Goal: Information Seeking & Learning: Learn about a topic

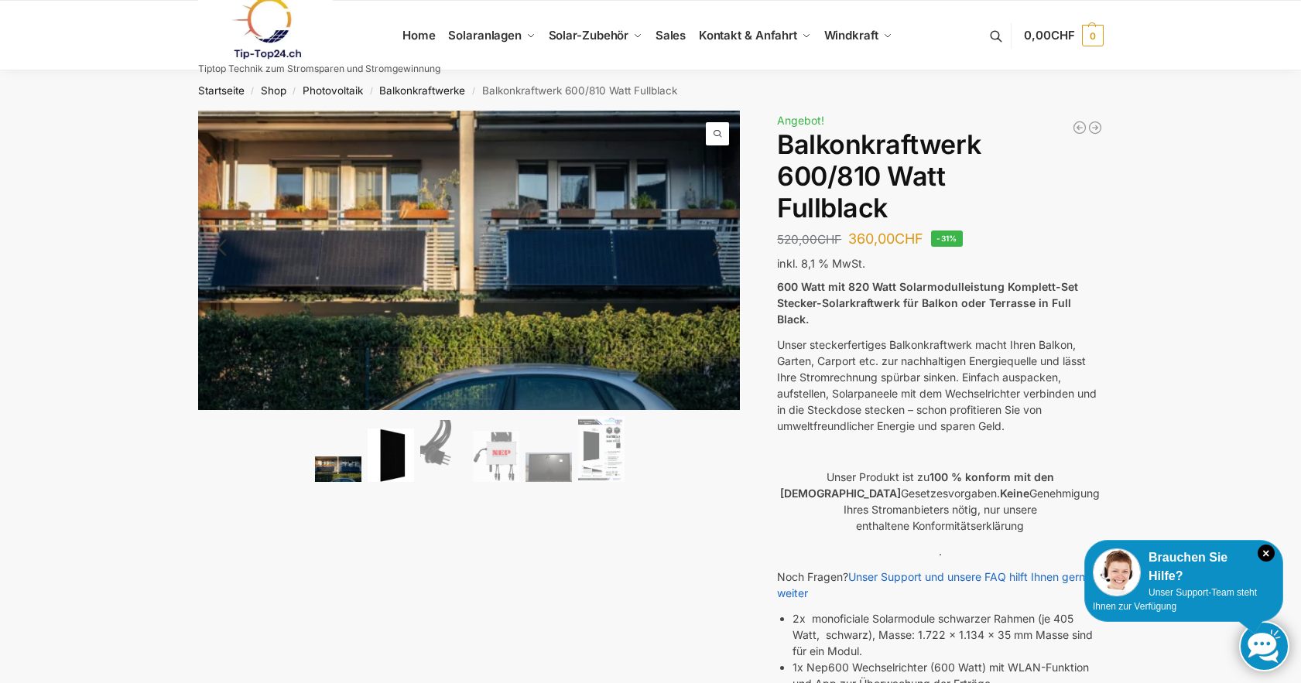
click at [398, 463] on img at bounding box center [390, 455] width 46 height 53
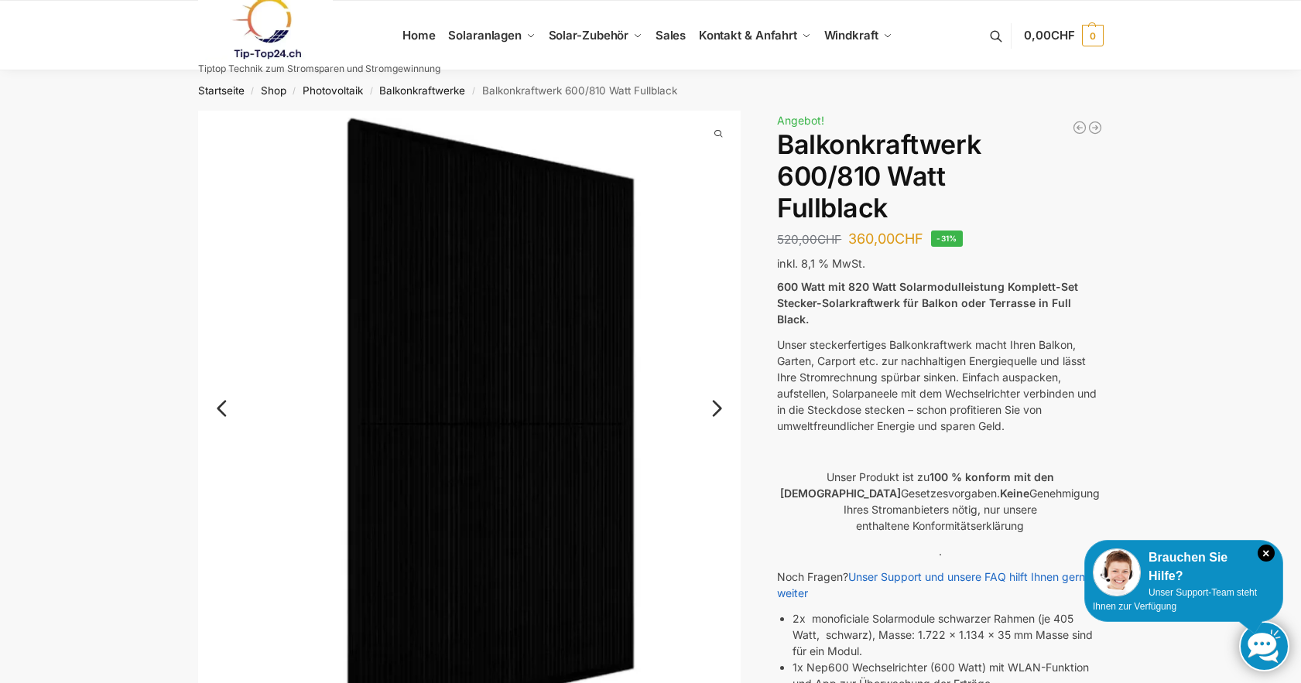
click at [717, 411] on link "Next" at bounding box center [715, 415] width 52 height 15
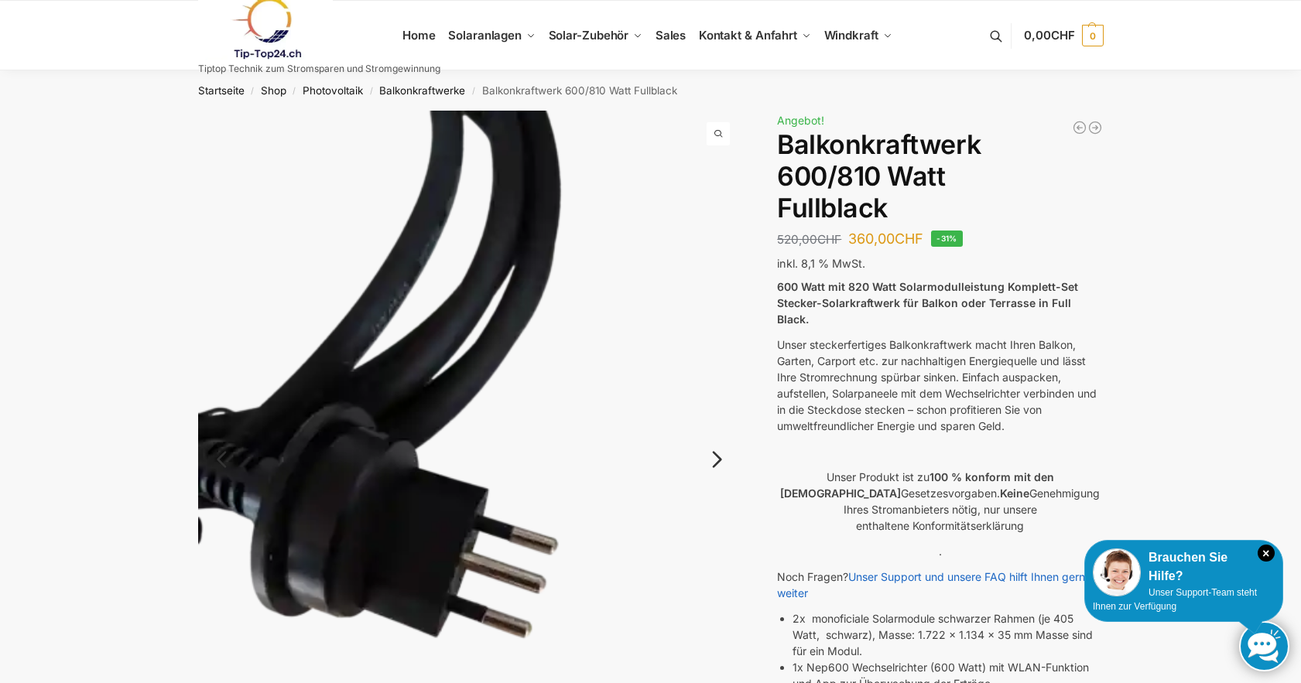
click at [717, 411] on img at bounding box center [469, 472] width 543 height 723
click at [720, 460] on link "Next" at bounding box center [715, 467] width 52 height 15
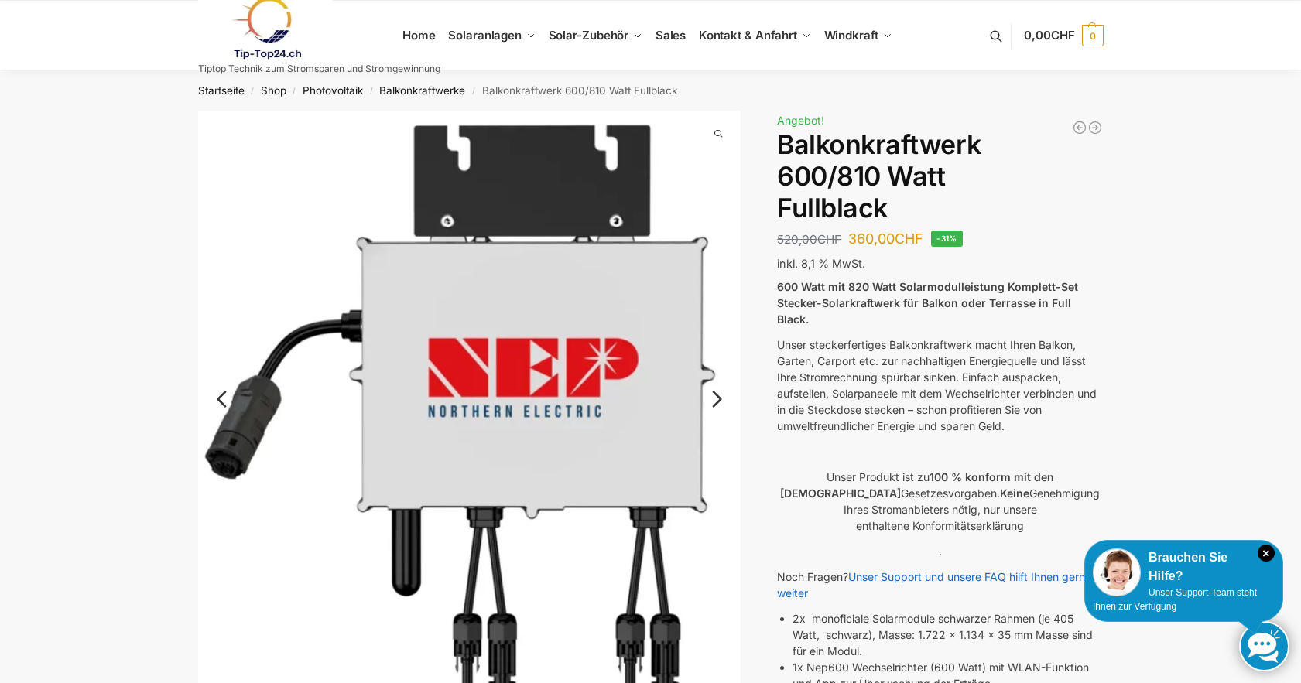
click at [716, 399] on link "Next" at bounding box center [715, 406] width 52 height 15
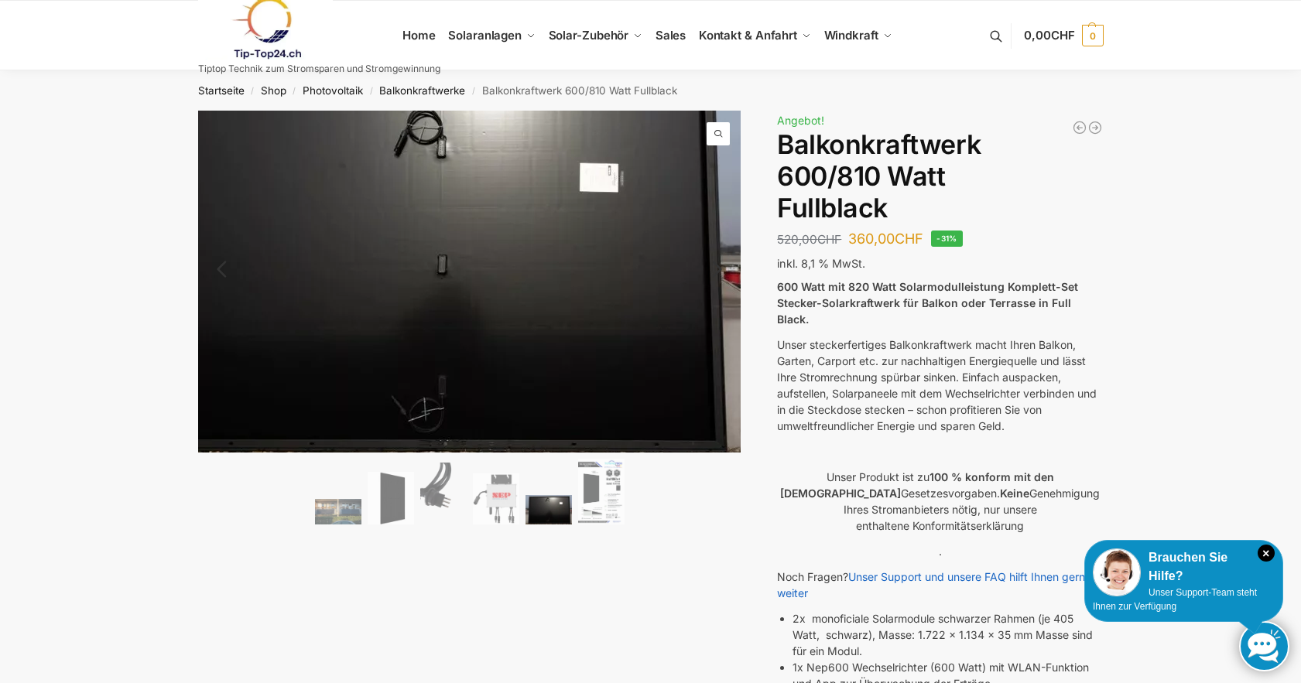
click at [721, 398] on img at bounding box center [434, 265] width 619 height 390
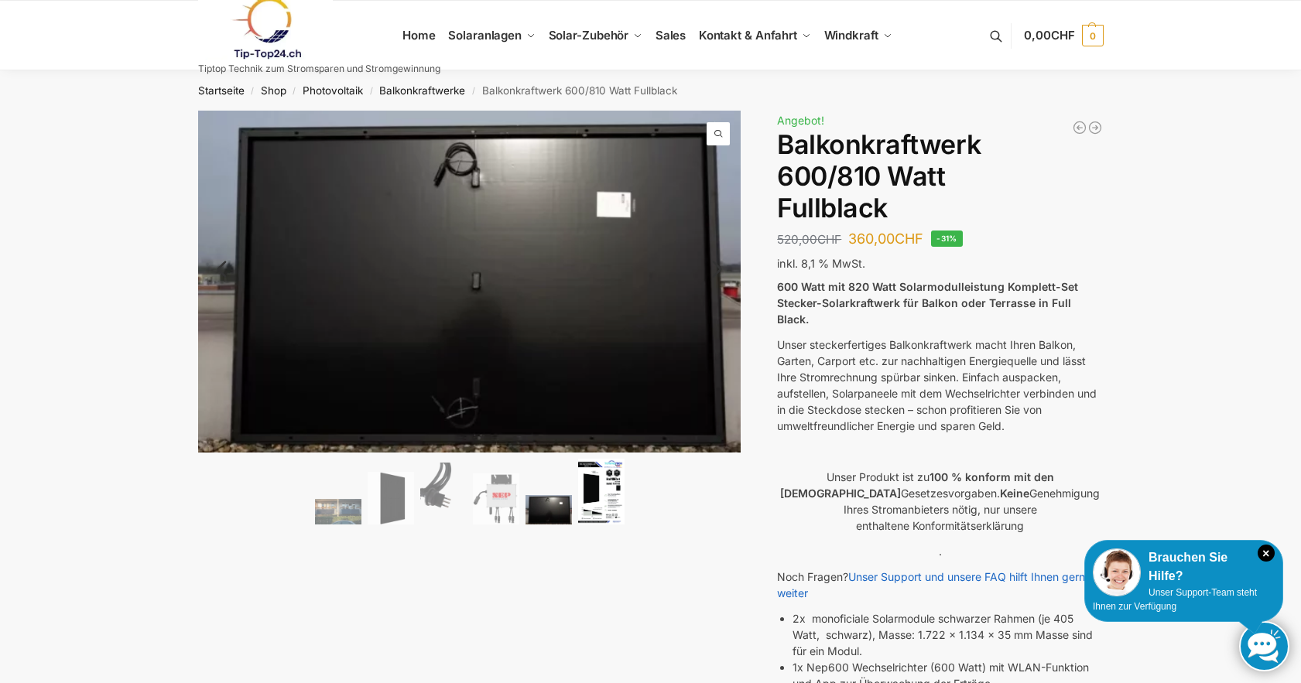
click at [607, 501] on img at bounding box center [601, 492] width 46 height 66
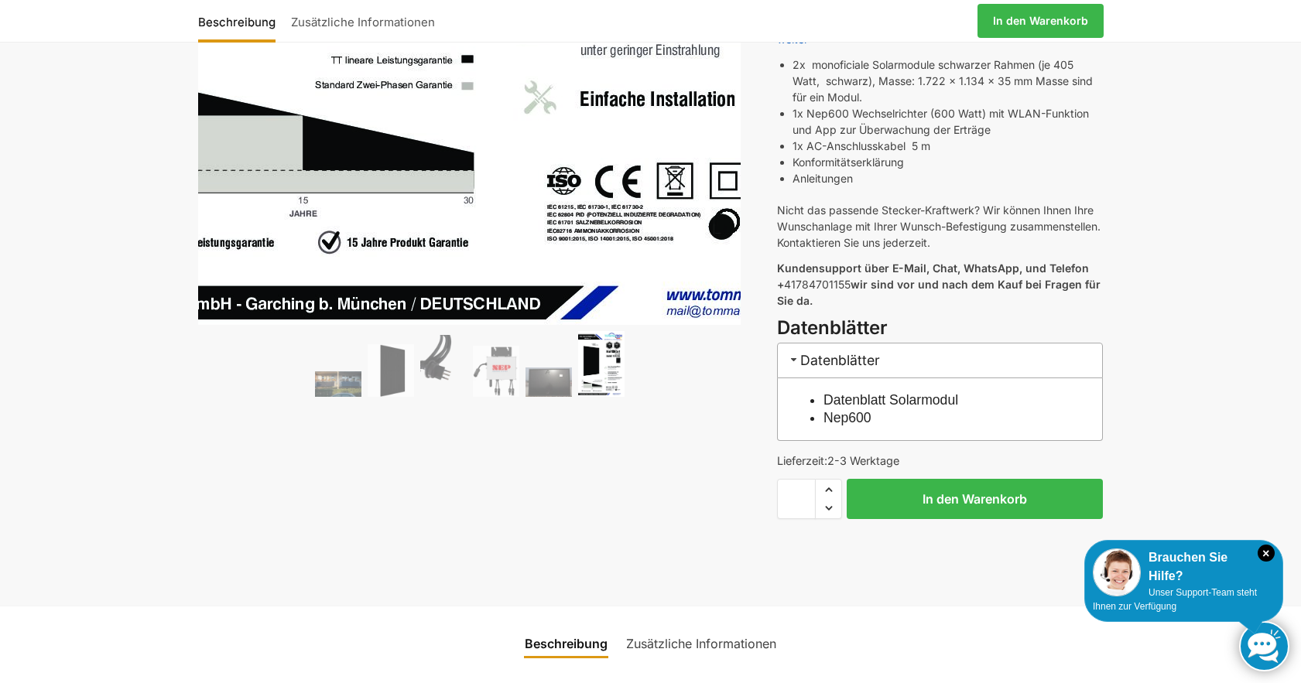
scroll to position [619, 0]
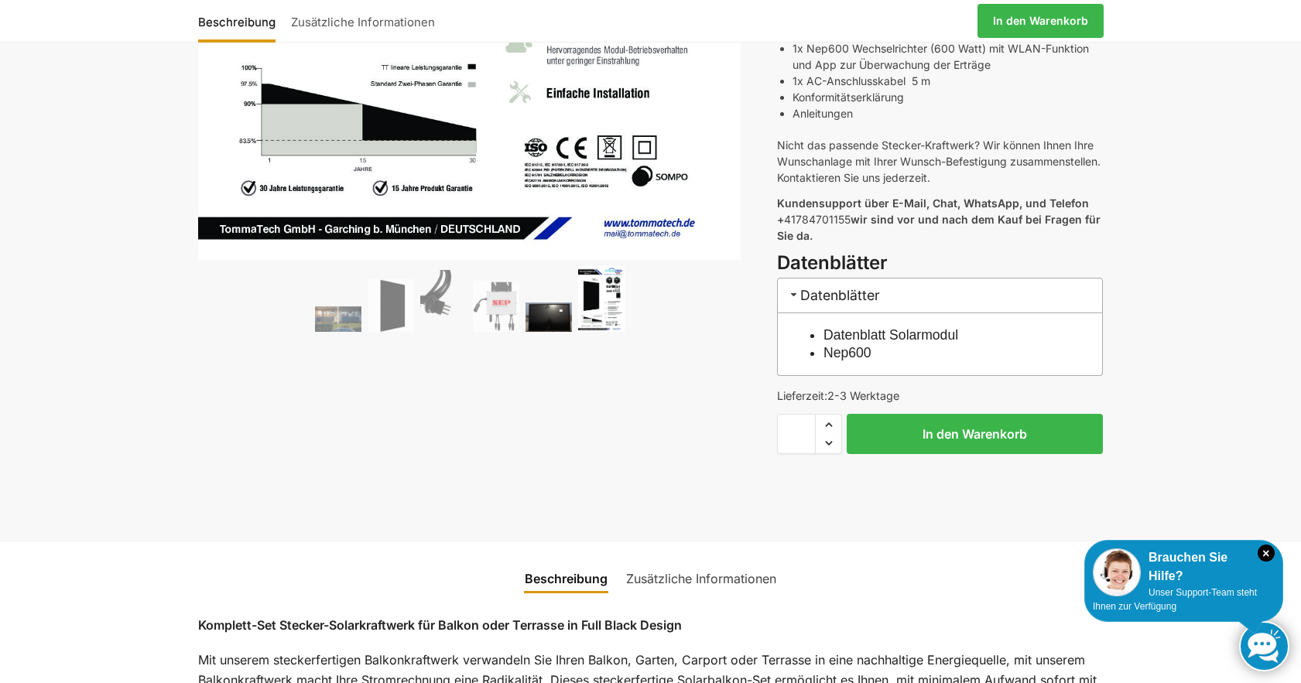
click at [555, 319] on img at bounding box center [548, 317] width 46 height 29
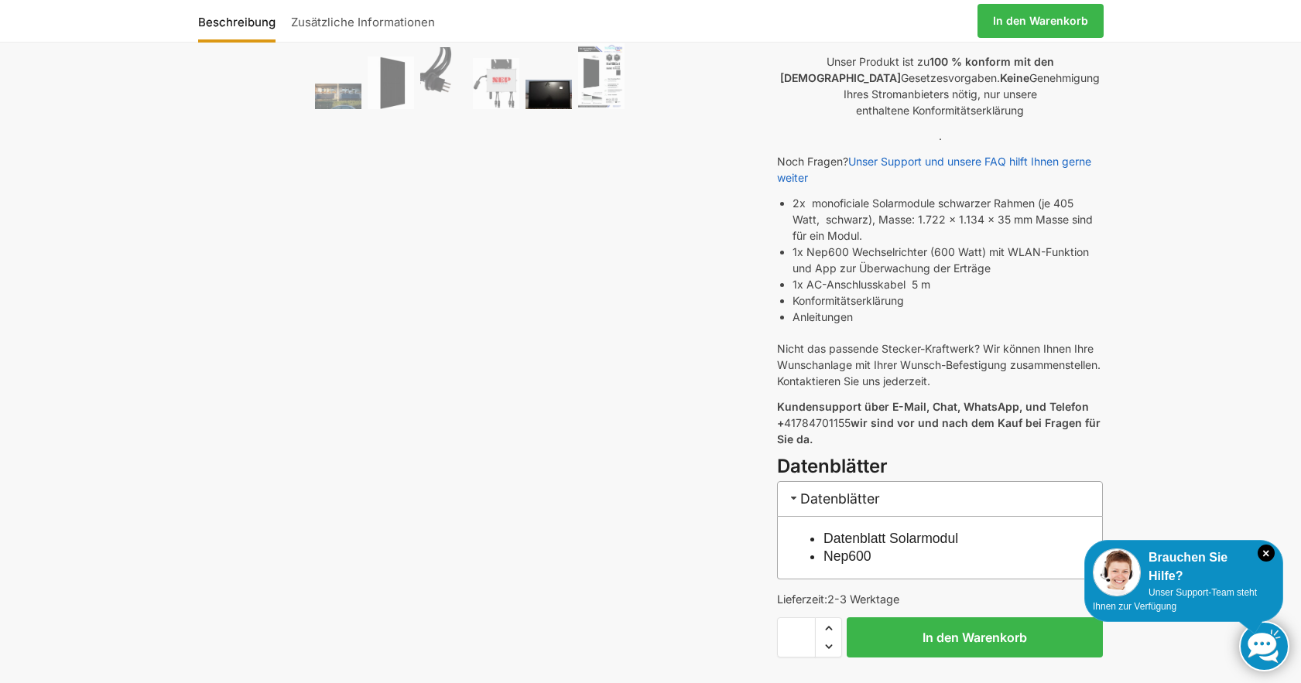
scroll to position [0, 0]
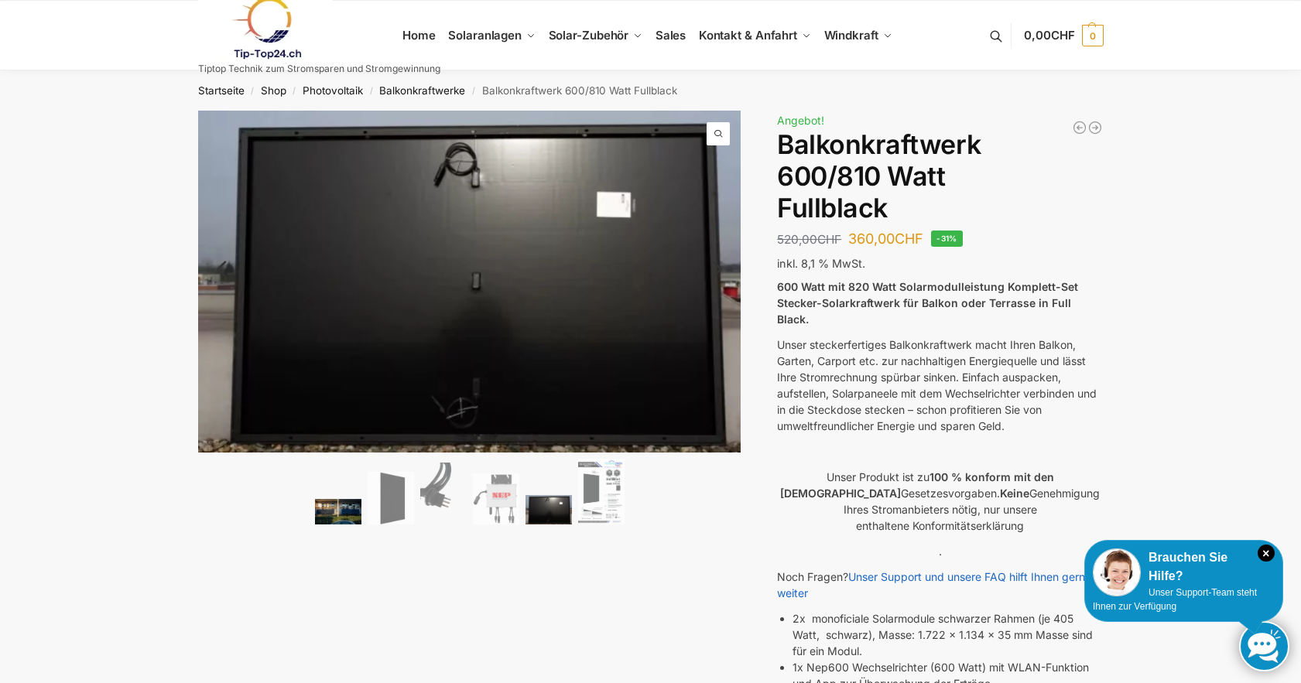
click at [333, 511] on img at bounding box center [338, 512] width 46 height 26
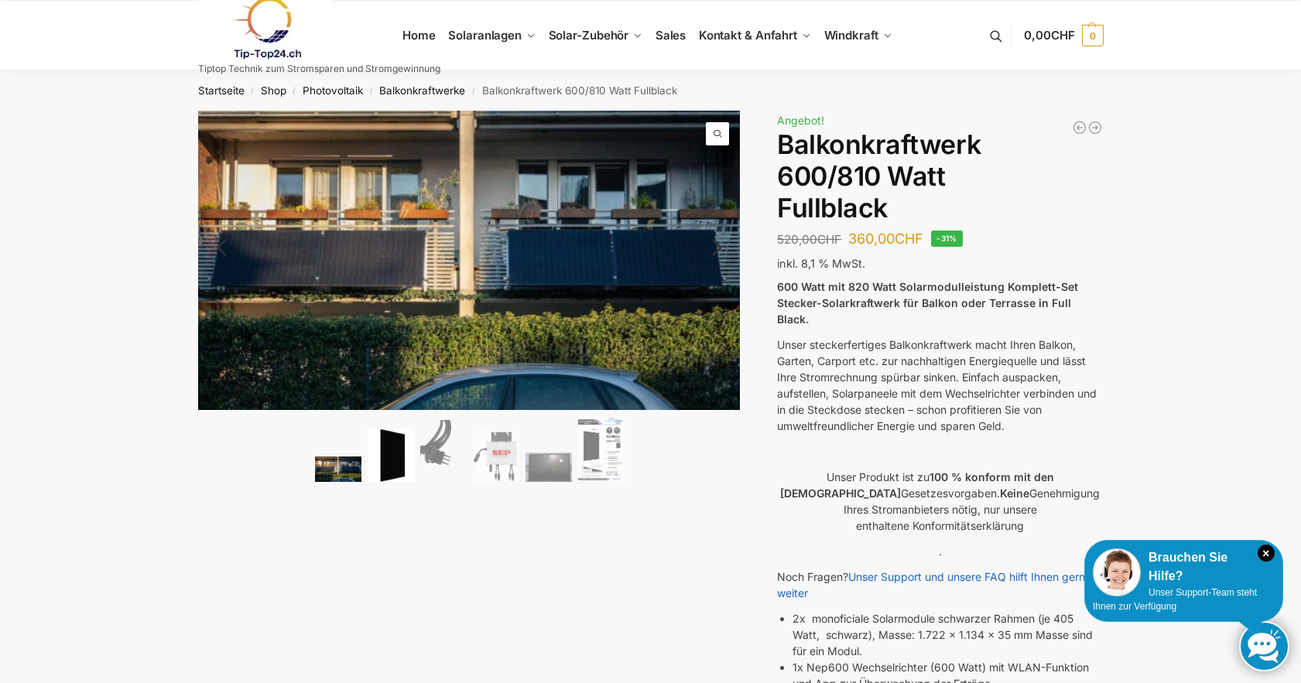
click at [405, 437] on img at bounding box center [390, 455] width 46 height 53
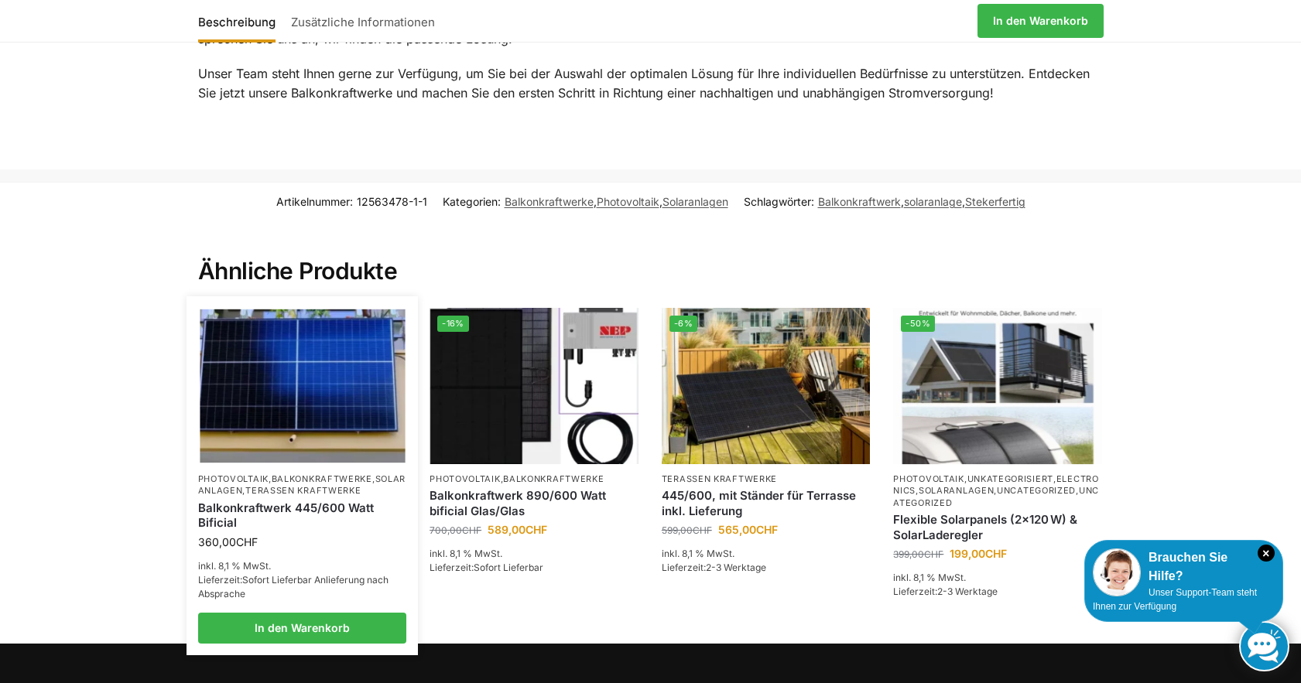
scroll to position [2231, 0]
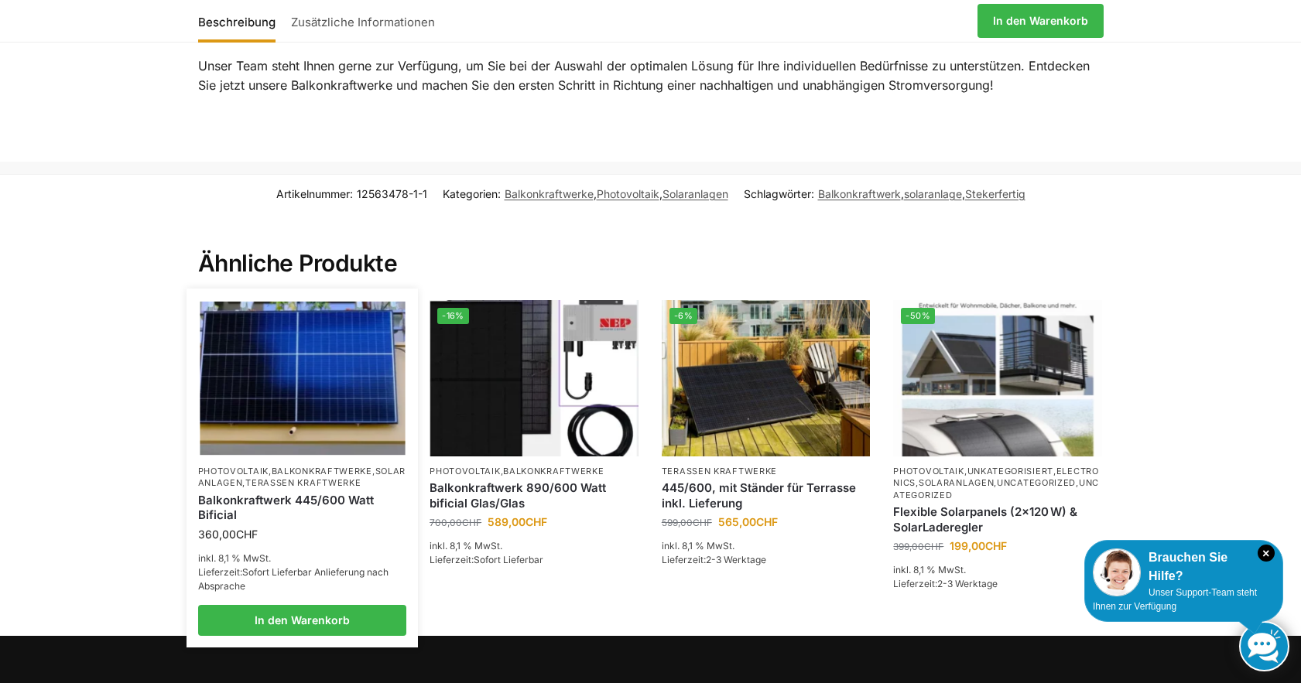
click at [267, 493] on link "Balkonkraftwerk 445/600 Watt Bificial" at bounding box center [302, 508] width 209 height 30
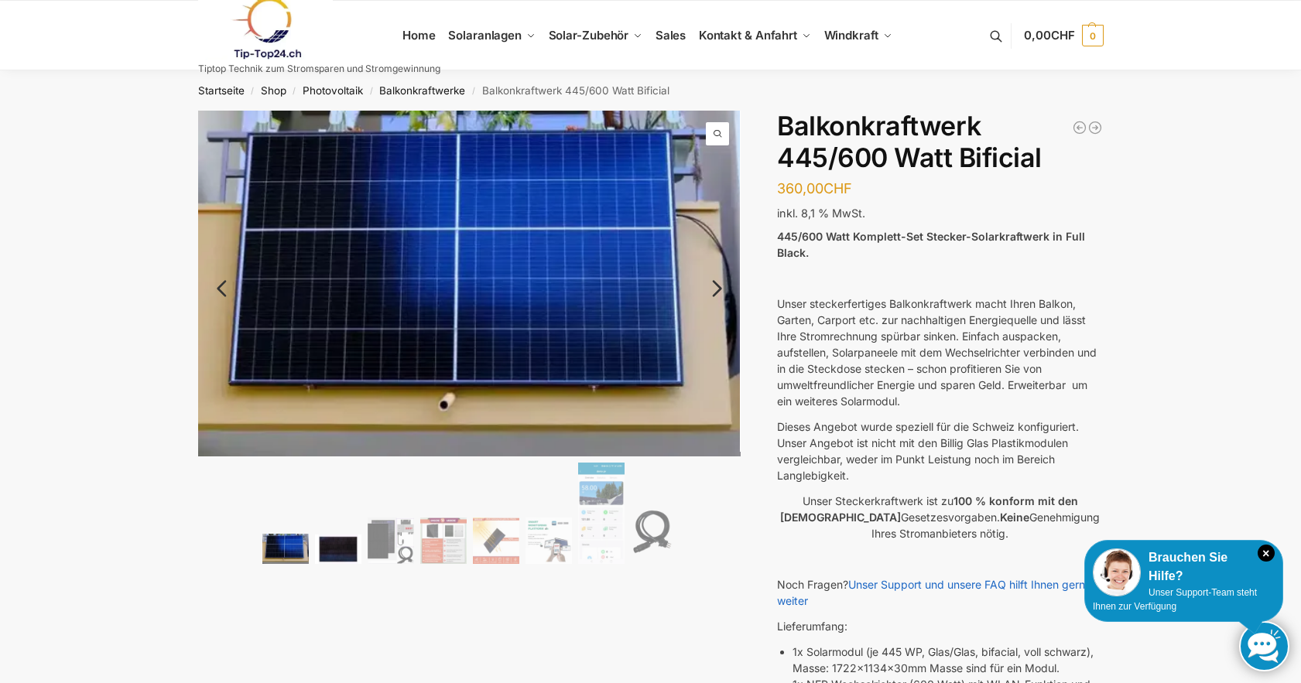
click at [324, 540] on img at bounding box center [338, 549] width 46 height 29
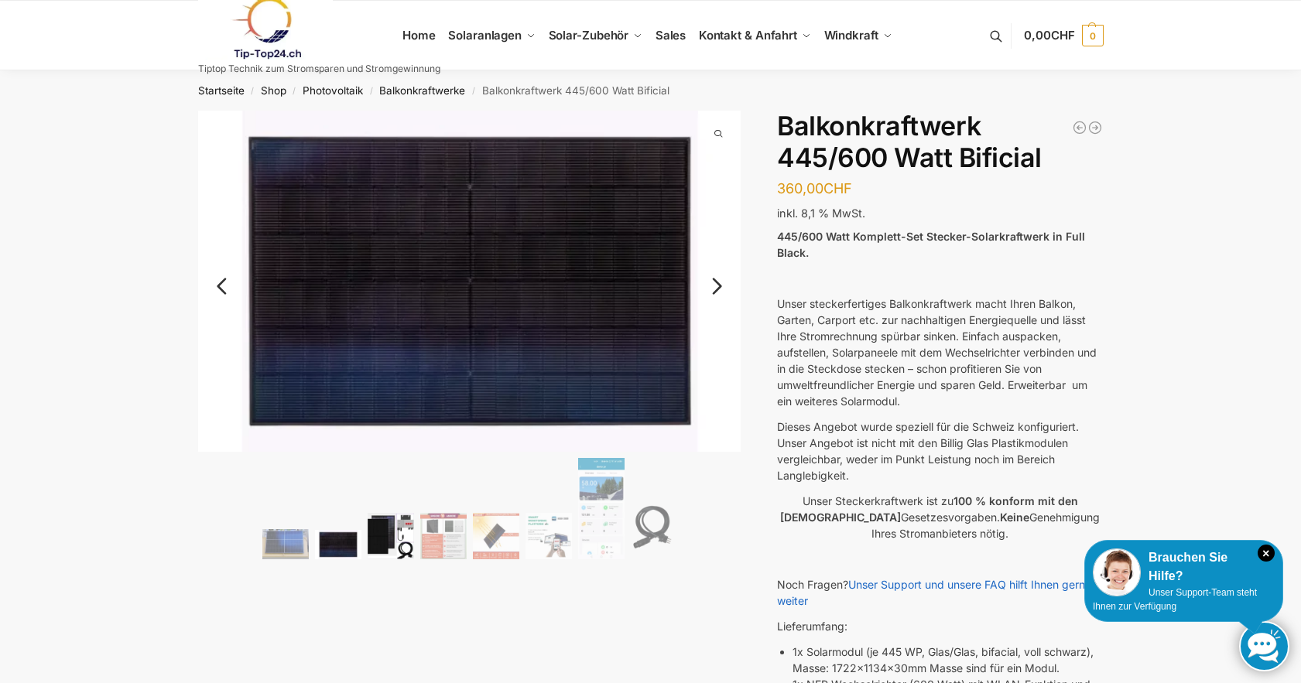
click at [385, 539] on img at bounding box center [390, 536] width 46 height 46
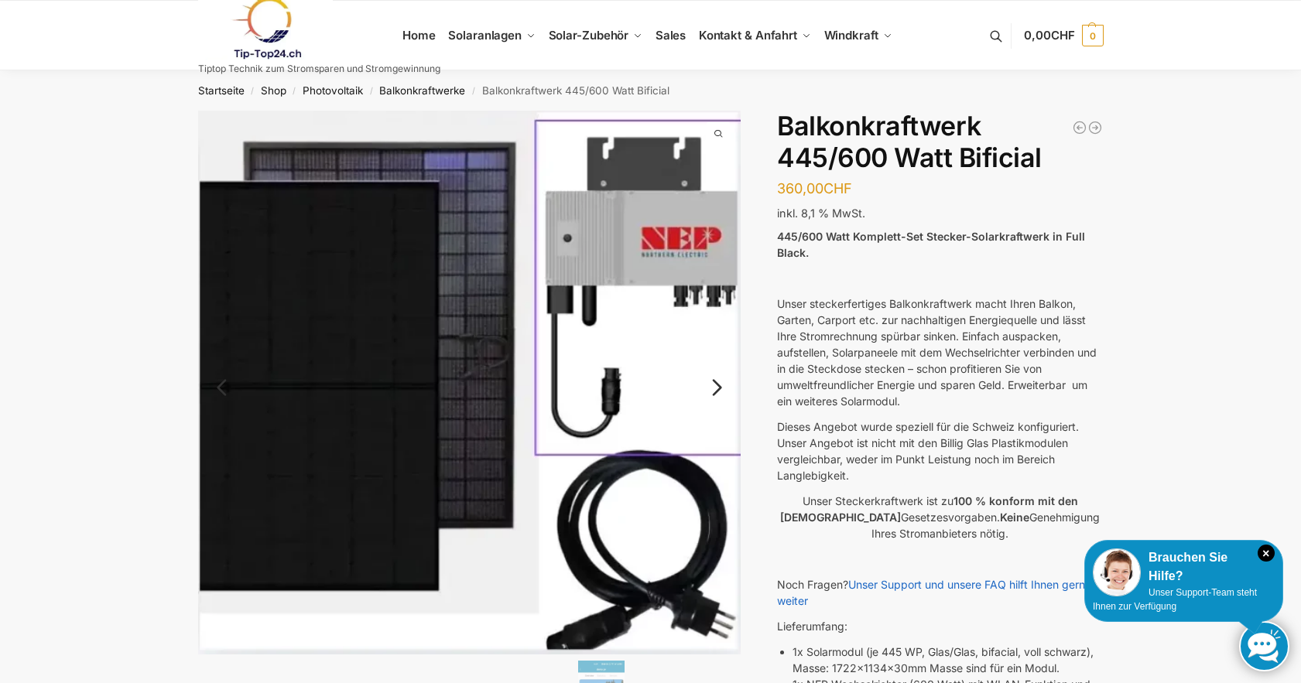
click at [716, 392] on link "Next" at bounding box center [715, 395] width 52 height 15
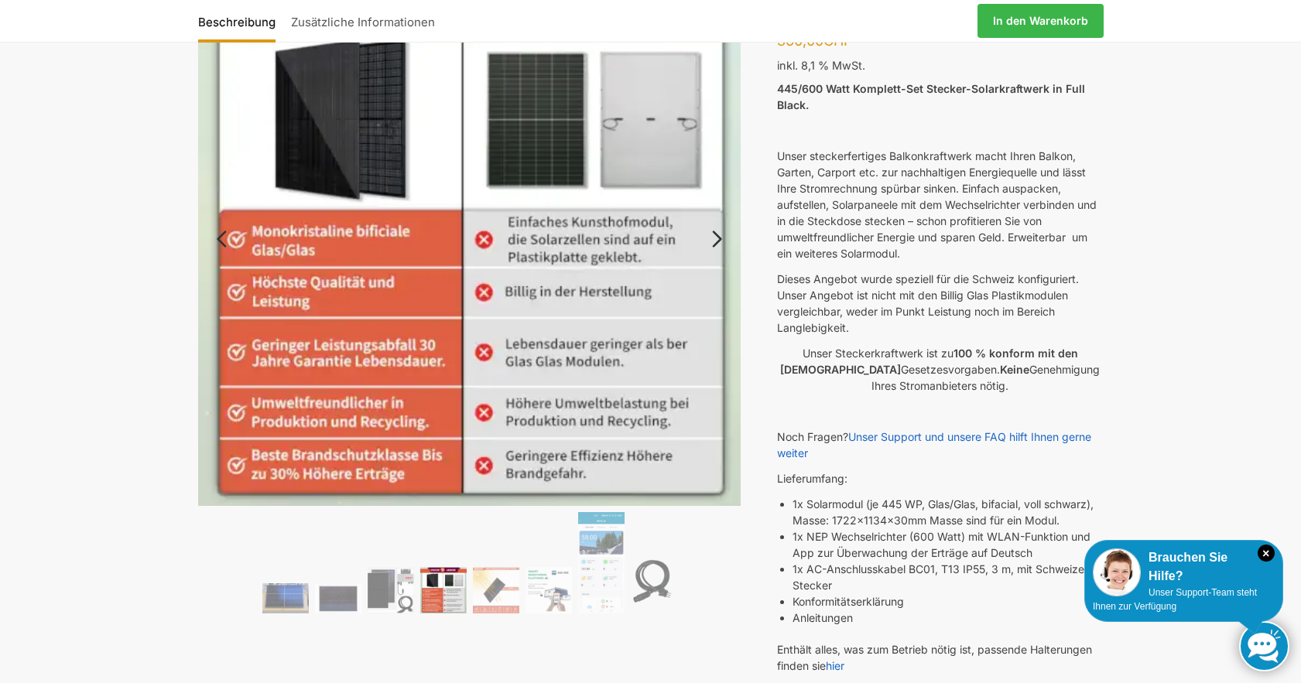
scroll to position [155, 0]
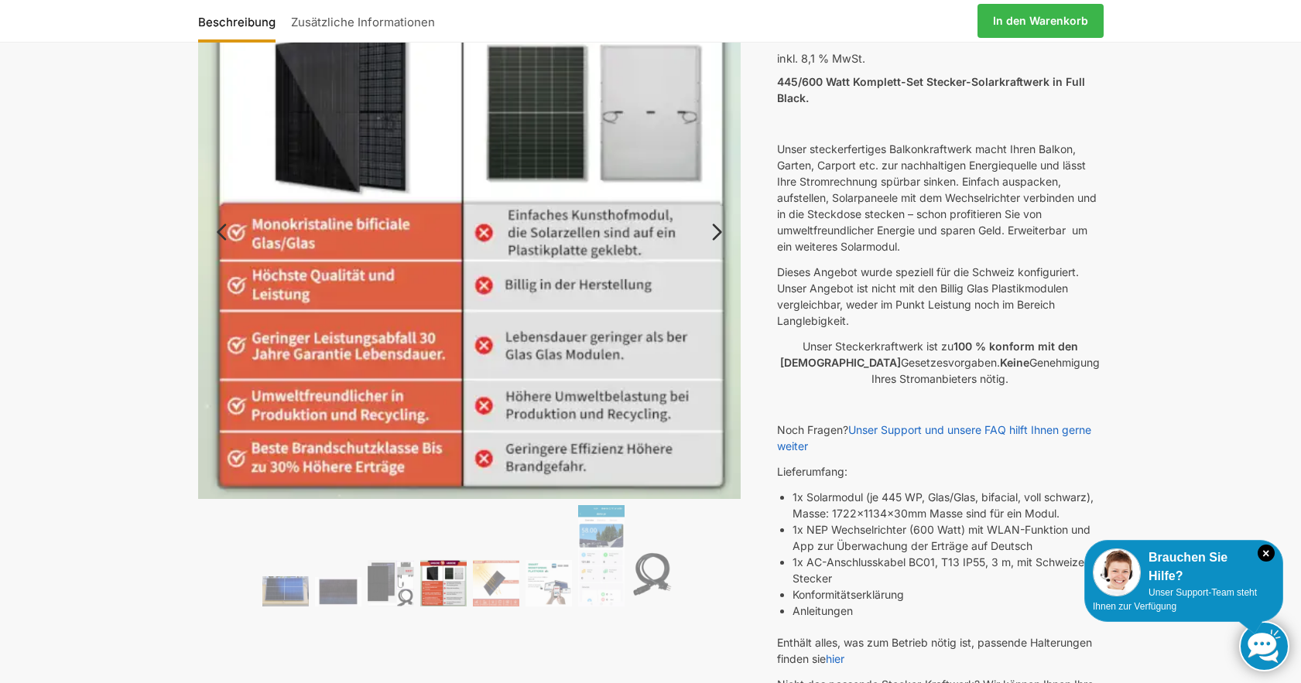
click at [714, 232] on link "Next" at bounding box center [715, 239] width 52 height 15
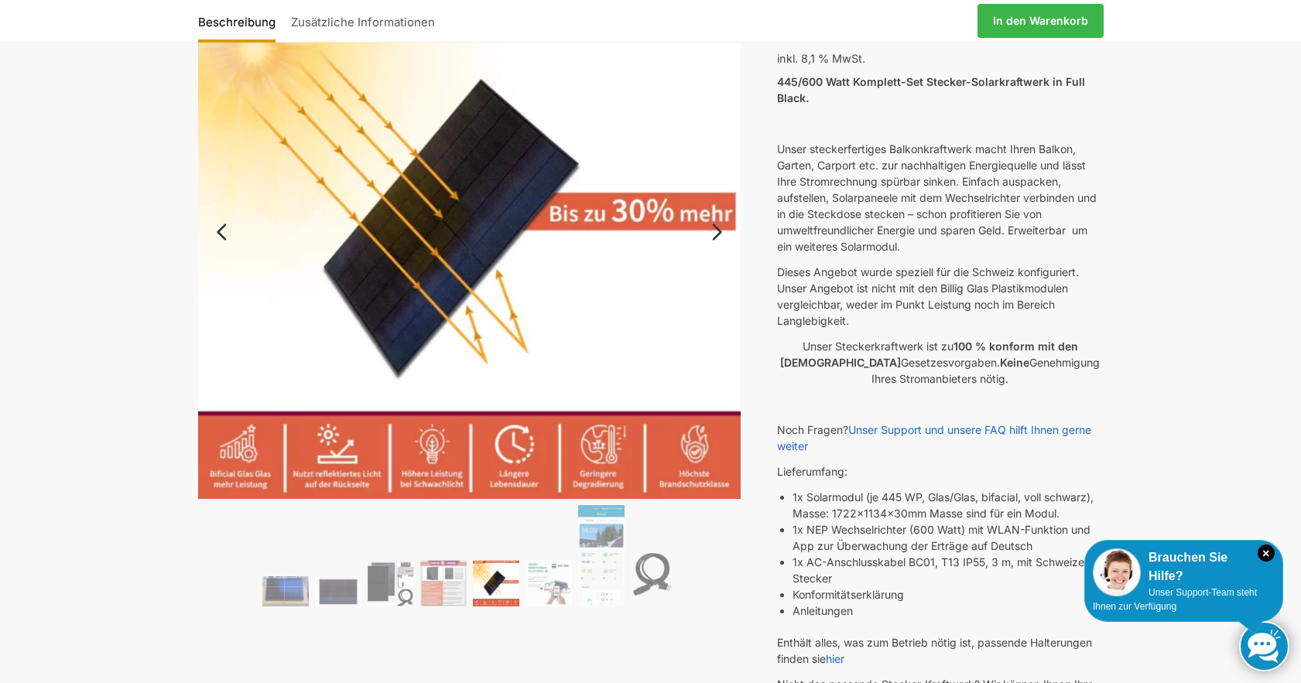
click at [717, 232] on link "Next" at bounding box center [715, 239] width 52 height 15
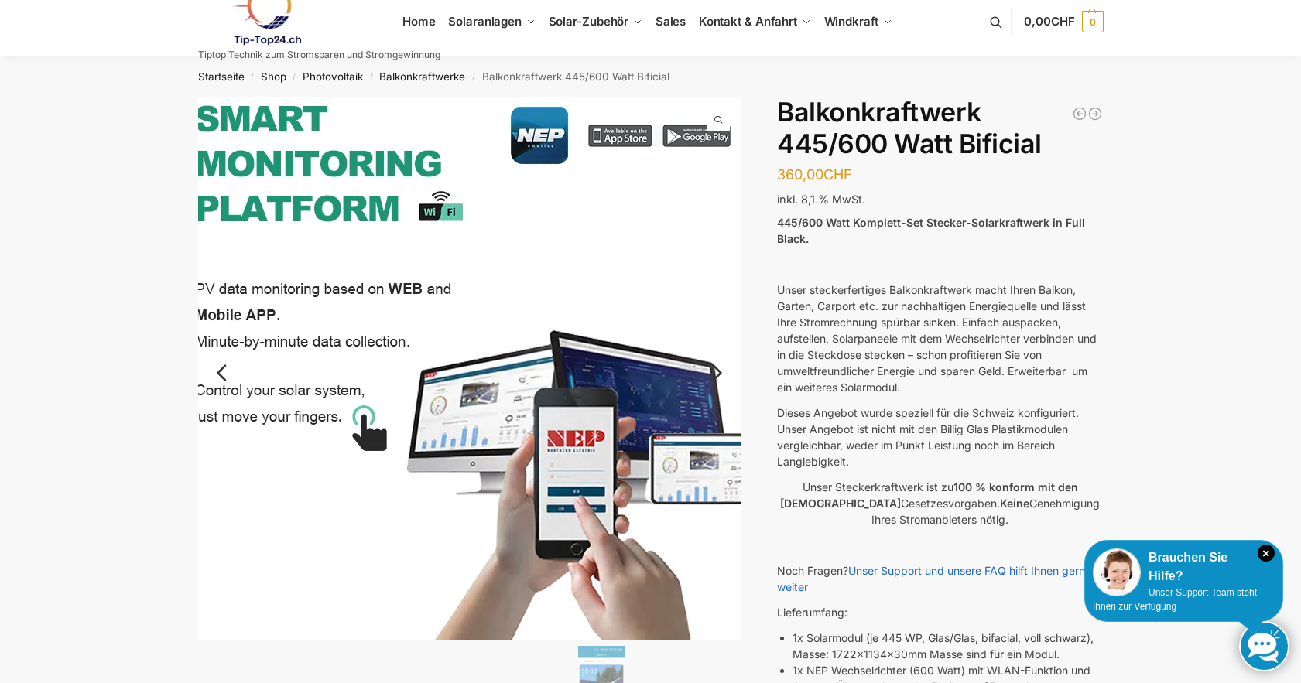
scroll to position [0, 0]
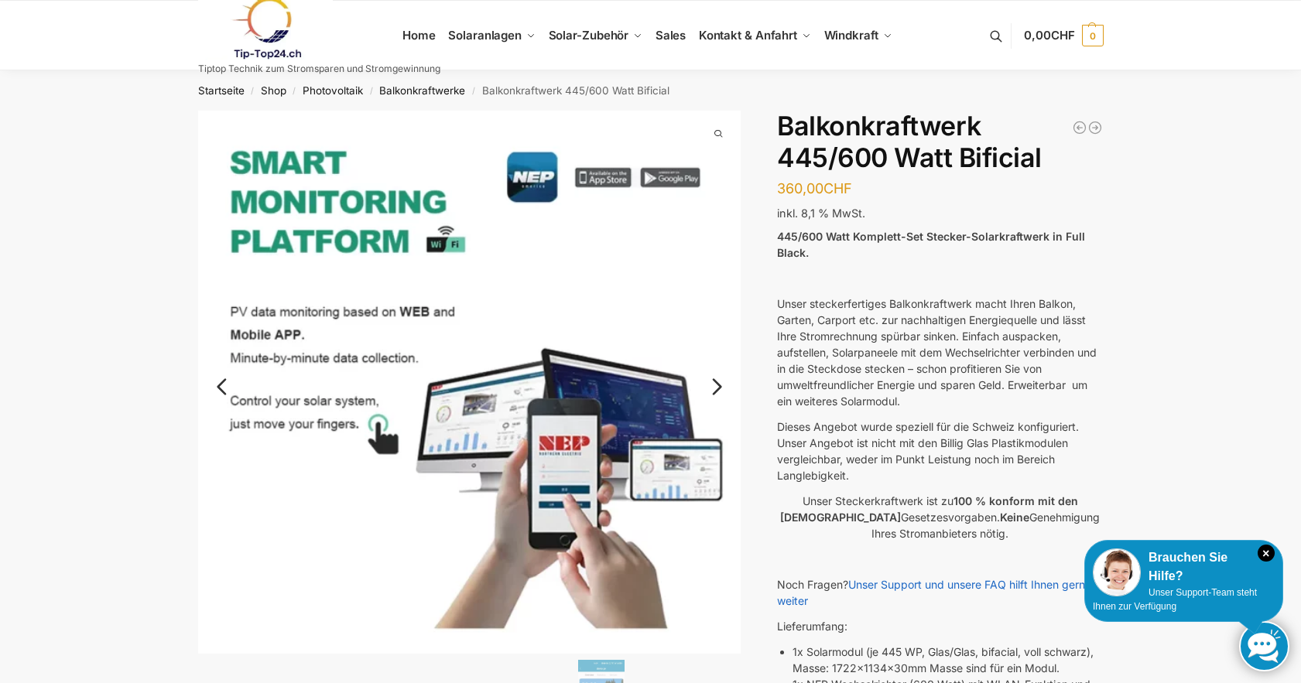
click at [719, 387] on link "Next" at bounding box center [715, 394] width 52 height 15
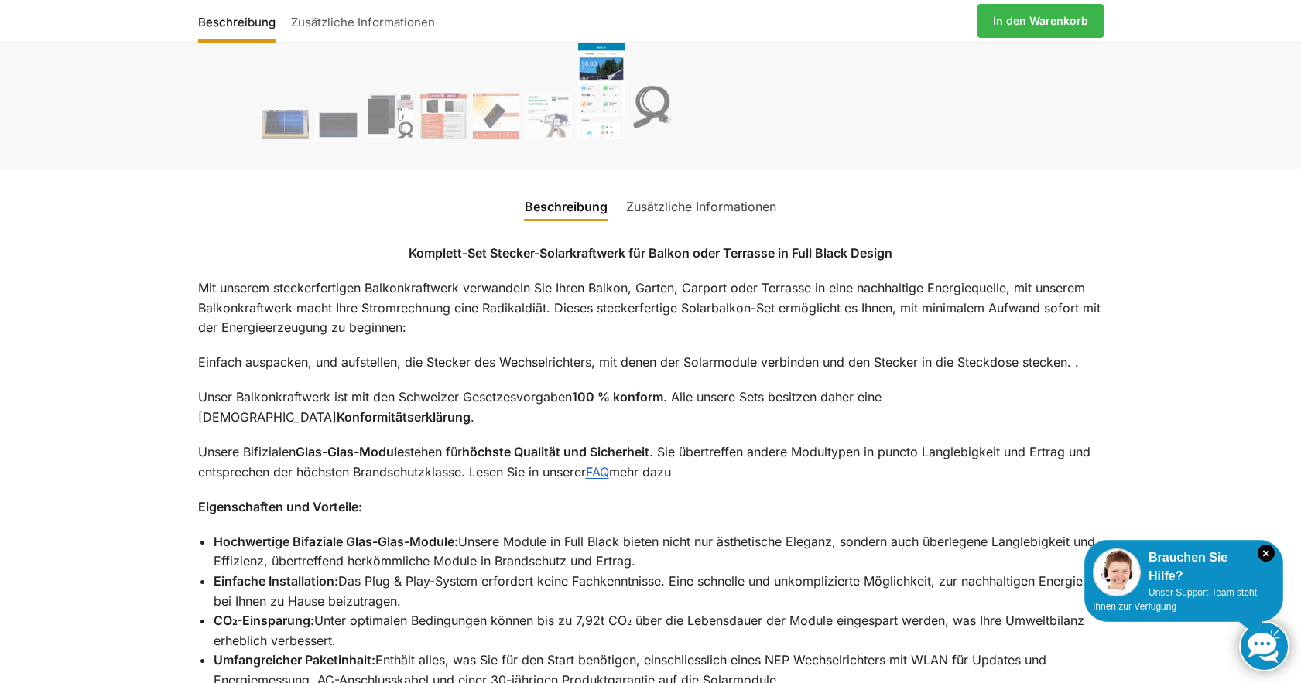
scroll to position [1253, 0]
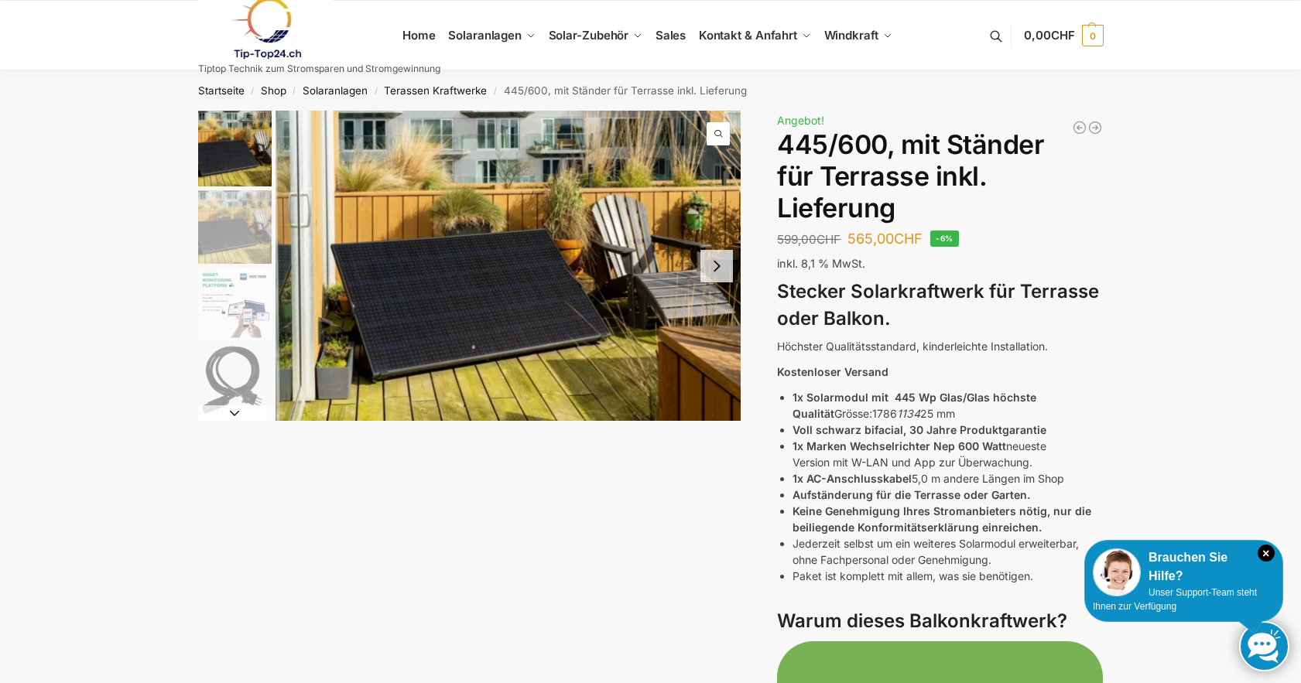
click at [713, 263] on button "Next slide" at bounding box center [716, 266] width 32 height 32
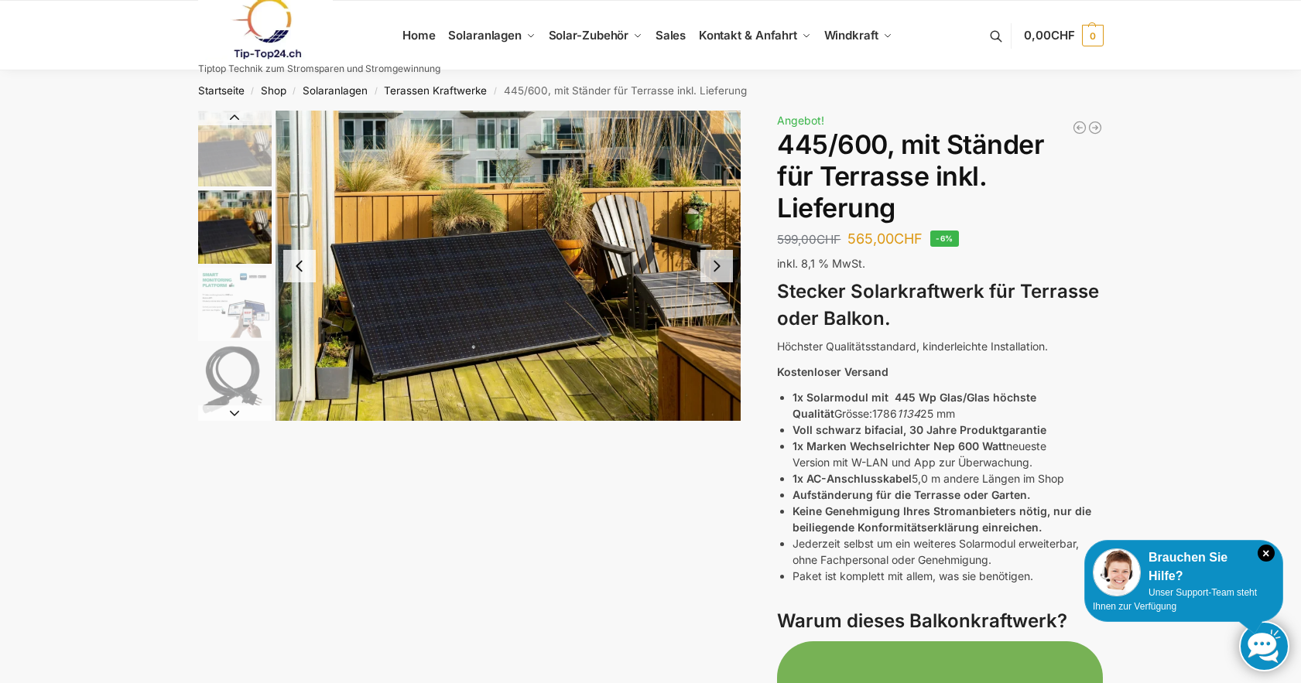
click at [715, 266] on button "Next slide" at bounding box center [716, 266] width 32 height 32
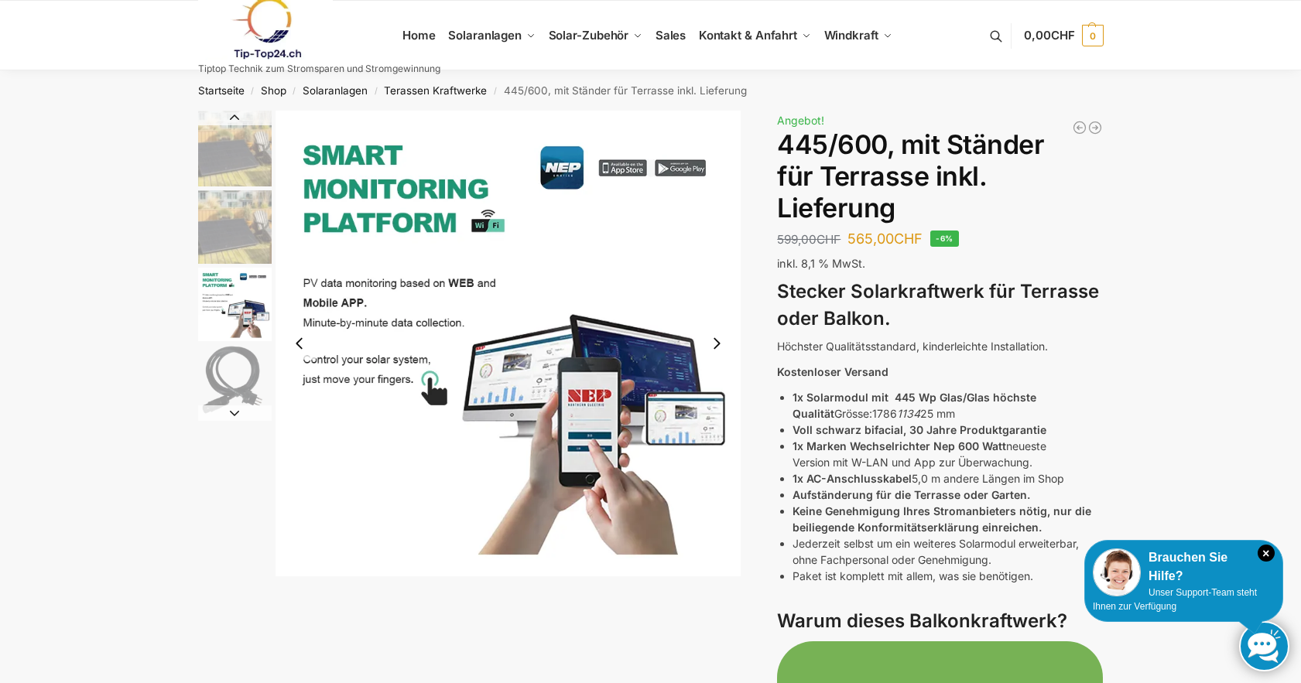
click at [718, 346] on button "Next slide" at bounding box center [716, 343] width 32 height 32
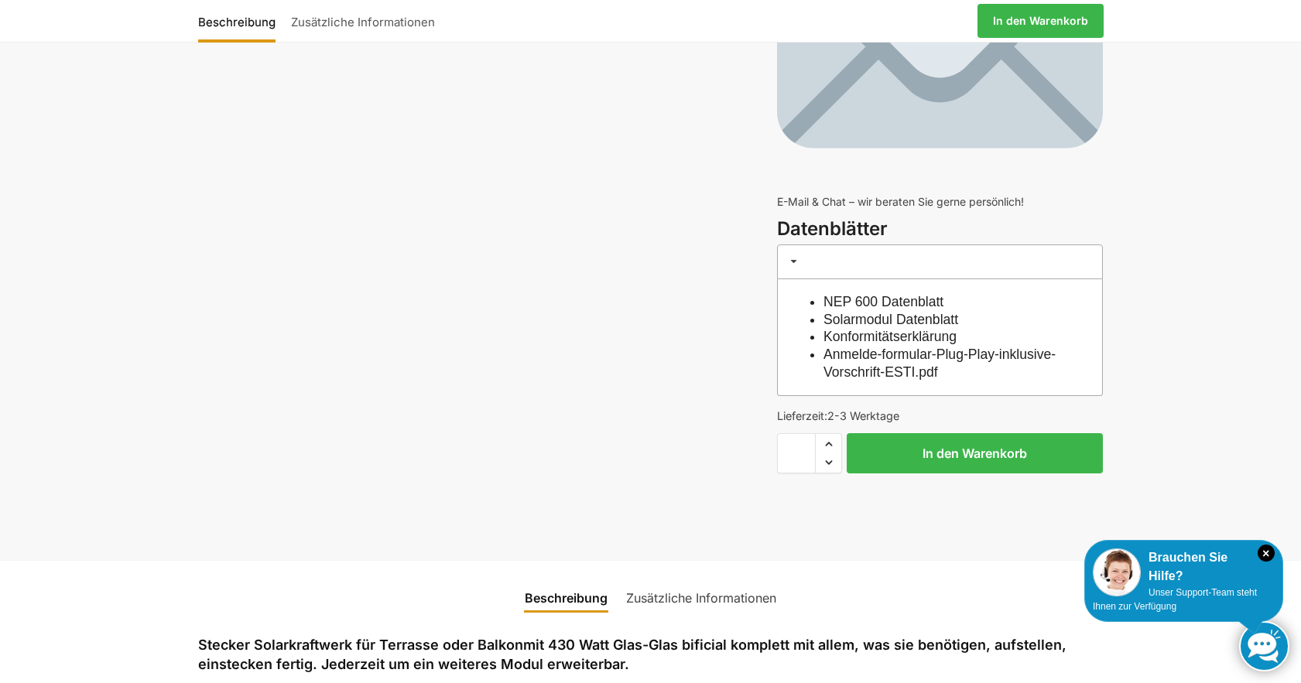
scroll to position [5570, 0]
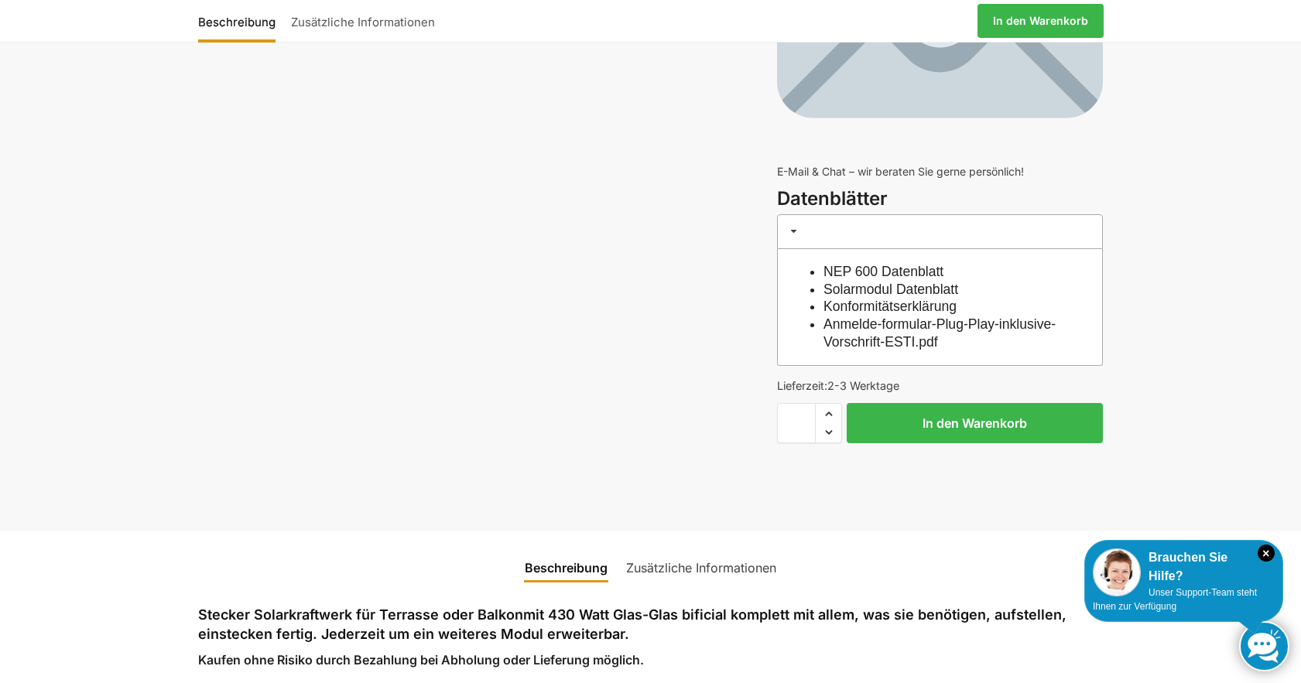
click at [888, 268] on link "NEP 600 Datenblatt" at bounding box center [883, 271] width 120 height 15
